Goal: Information Seeking & Learning: Learn about a topic

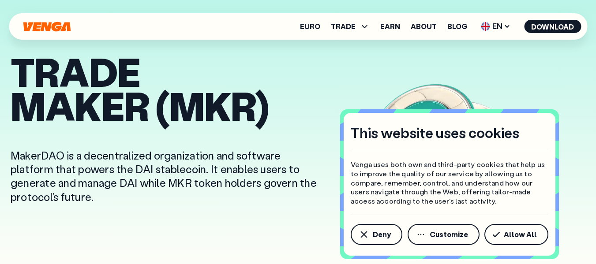
scroll to position [209, 0]
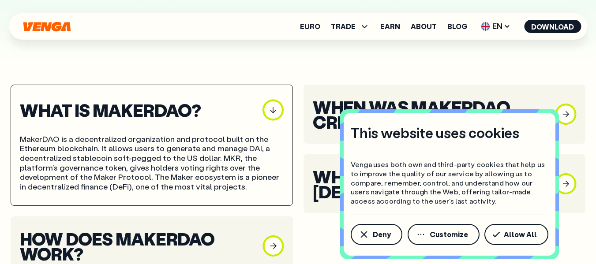
click at [273, 109] on icon "button" at bounding box center [273, 110] width 5 height 6
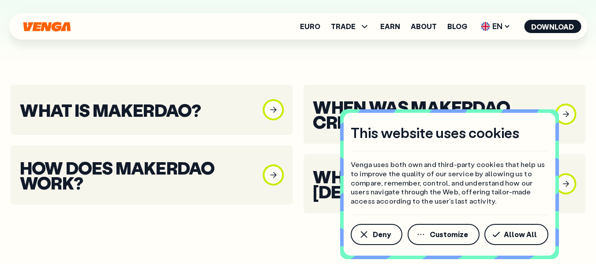
click at [272, 107] on rect "button" at bounding box center [273, 110] width 18 height 18
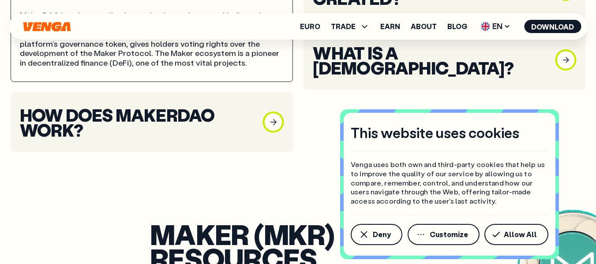
scroll to position [333, 0]
click at [269, 124] on rect "button" at bounding box center [273, 123] width 18 height 18
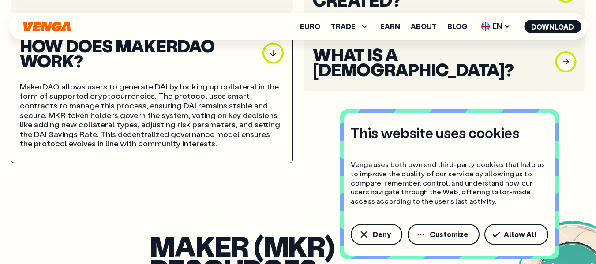
scroll to position [332, 0]
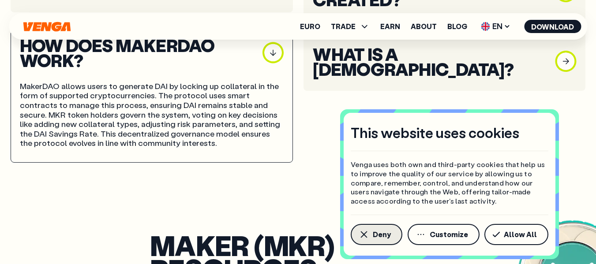
click at [379, 238] on span "Deny" at bounding box center [382, 234] width 18 height 7
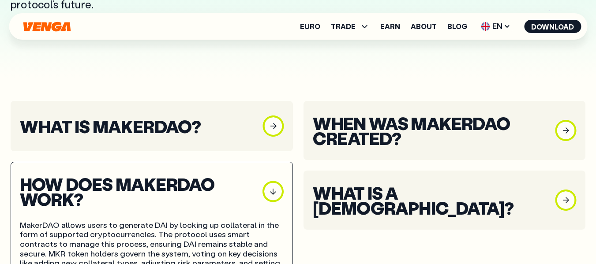
scroll to position [192, 0]
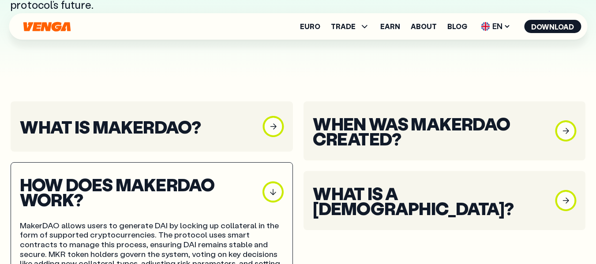
click at [394, 140] on h3 "When was MakerDAO created?" at bounding box center [429, 131] width 232 height 30
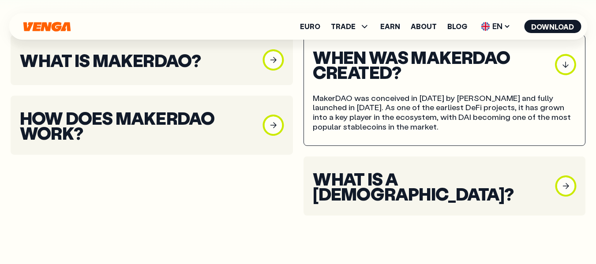
click at [391, 189] on h3 "What is a DAO?" at bounding box center [429, 186] width 232 height 30
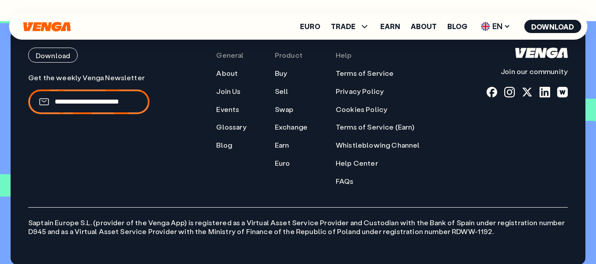
scroll to position [1558, 0]
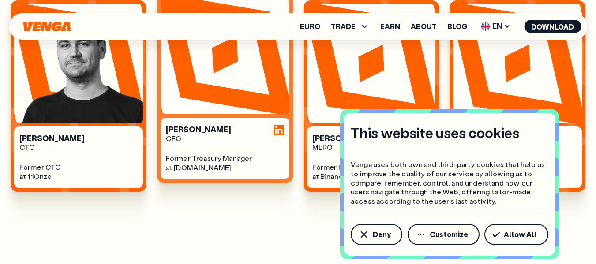
scroll to position [547, 0]
